Goal: Task Accomplishment & Management: Use online tool/utility

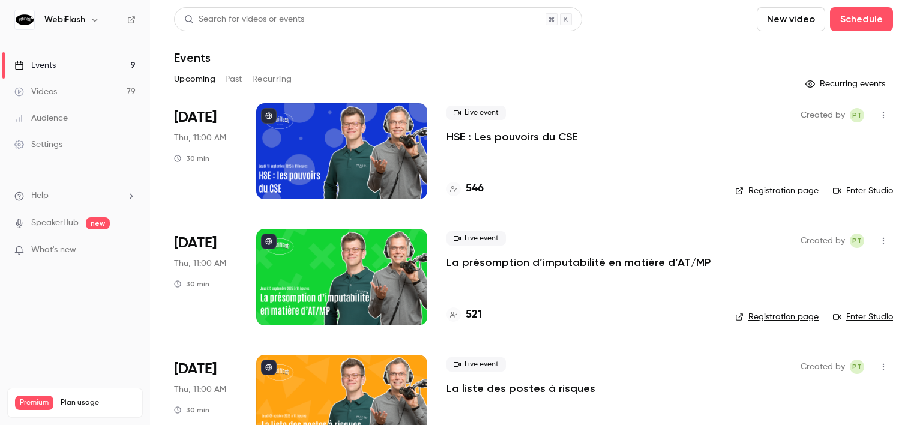
click at [382, 175] on div at bounding box center [341, 151] width 171 height 96
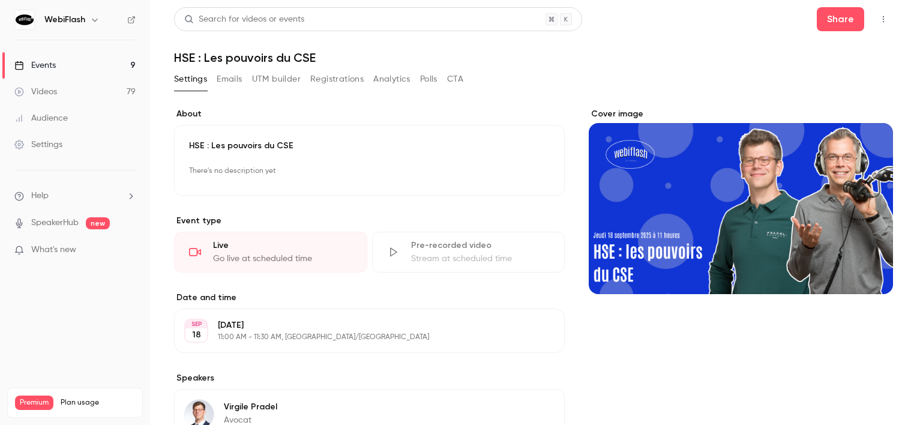
click at [325, 82] on button "Registrations" at bounding box center [336, 79] width 53 height 19
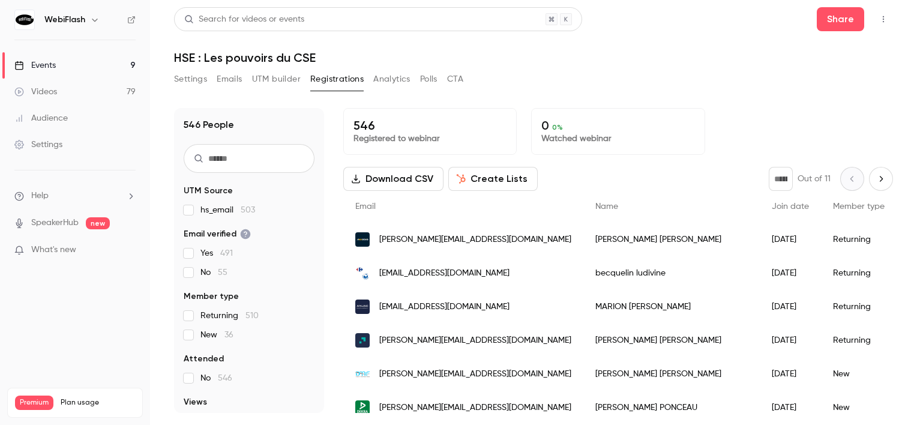
click at [885, 16] on icon "button" at bounding box center [883, 19] width 10 height 8
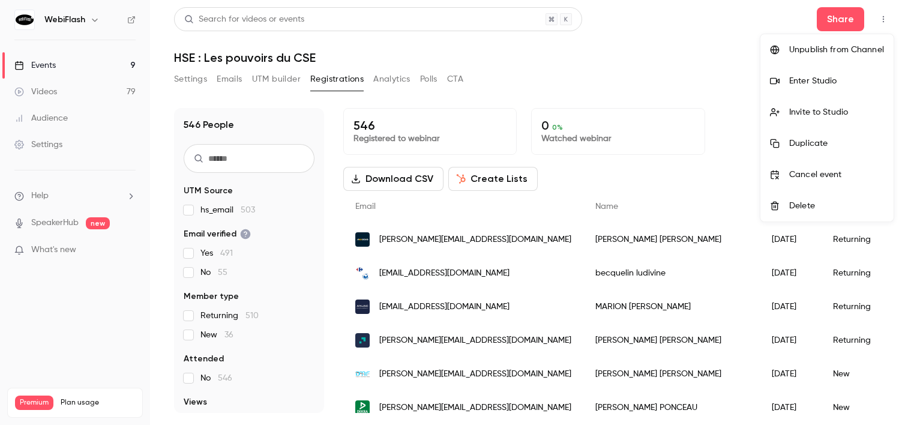
click at [839, 84] on div "Enter Studio" at bounding box center [836, 81] width 95 height 12
